Goal: Information Seeking & Learning: Learn about a topic

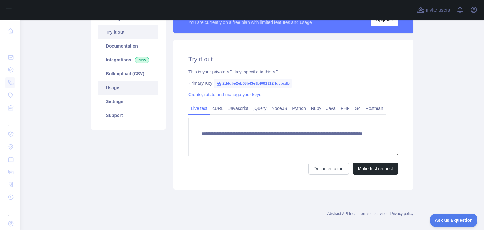
click at [122, 85] on link "Usage" at bounding box center [128, 88] width 60 height 14
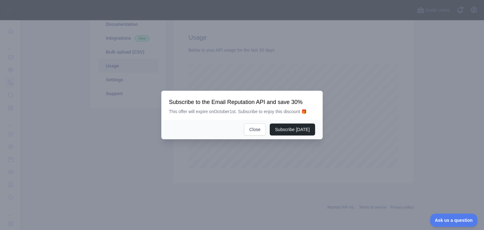
scroll to position [63, 0]
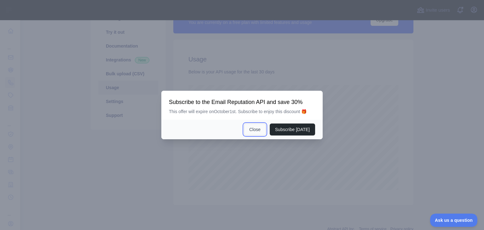
click at [258, 130] on button "Close" at bounding box center [255, 129] width 22 height 12
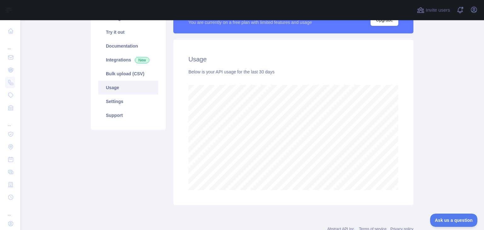
scroll to position [0, 0]
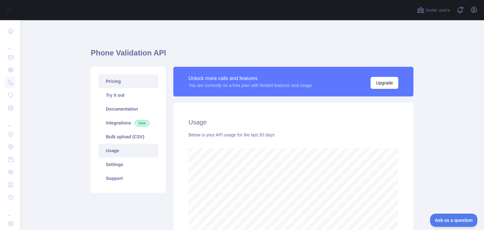
click at [117, 84] on link "Pricing" at bounding box center [128, 81] width 60 height 14
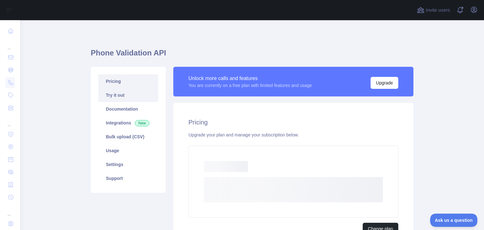
click at [122, 96] on link "Try it out" at bounding box center [128, 95] width 60 height 14
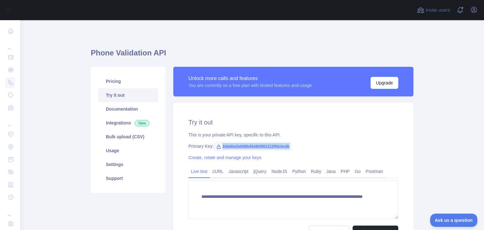
drag, startPoint x: 286, startPoint y: 146, endPoint x: 216, endPoint y: 148, distance: 70.2
click at [216, 148] on span "2dddbe2eb08b43e8bf061112ffdcbcdb" at bounding box center [252, 146] width 78 height 9
copy span "2dddbe2eb08b43e8bf061112ffdcbcdb"
